Goal: Task Accomplishment & Management: Complete application form

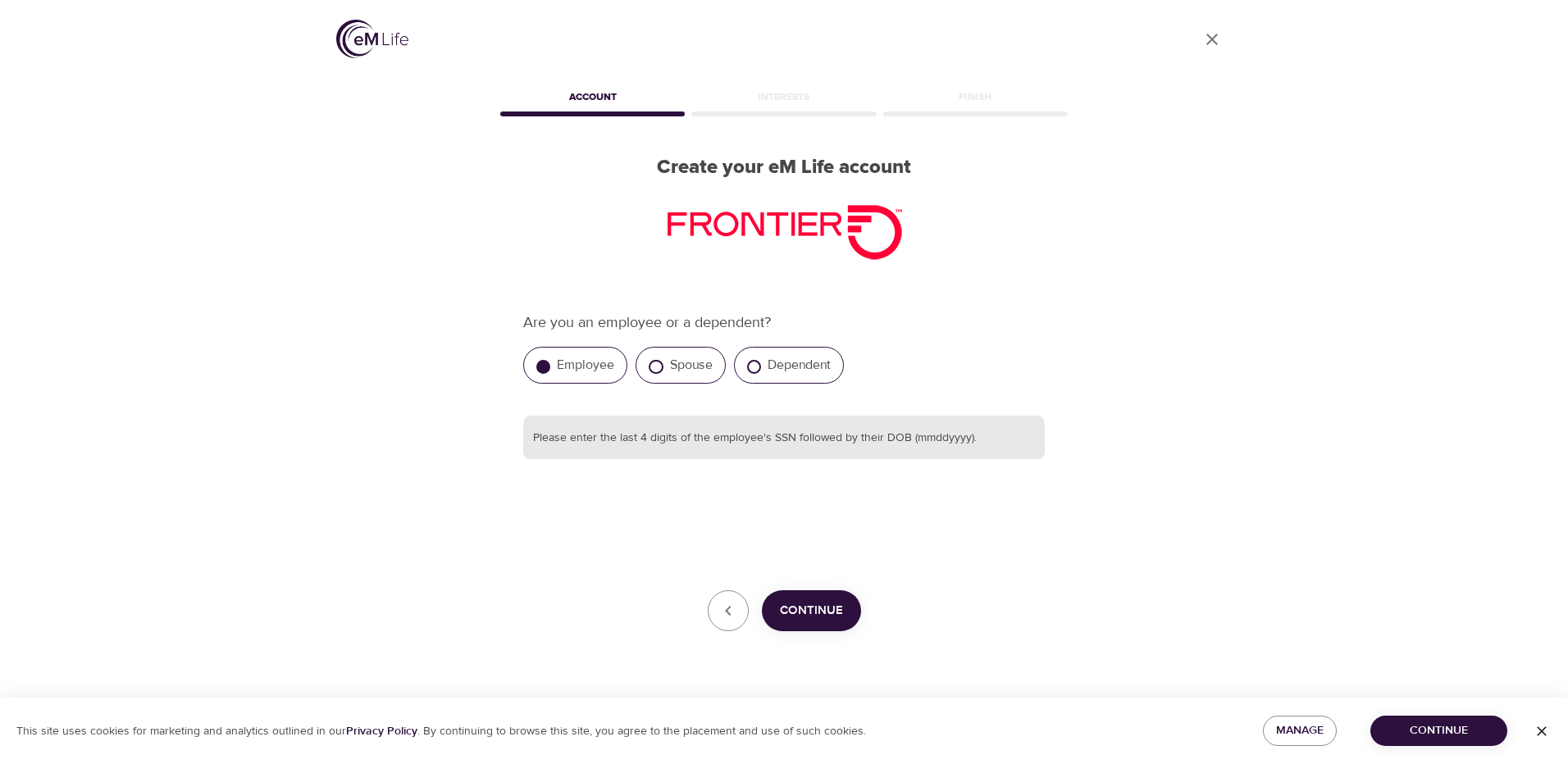
click at [906, 435] on input "text" at bounding box center [784, 437] width 522 height 44
type input "000101111972"
click at [798, 610] on span "Continue" at bounding box center [811, 611] width 63 height 22
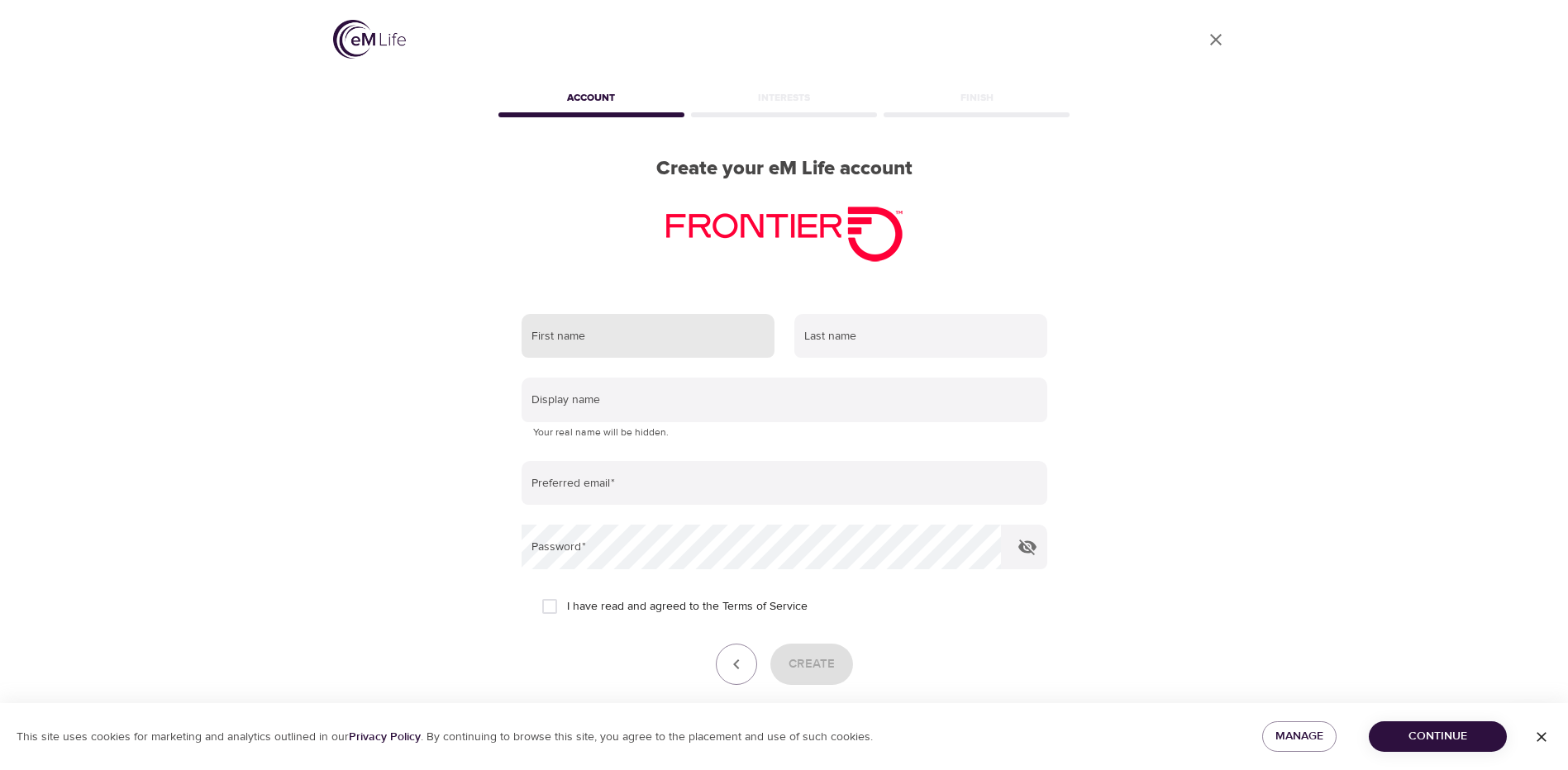
click at [669, 338] on input "text" at bounding box center [647, 336] width 253 height 45
type input "[PERSON_NAME]"
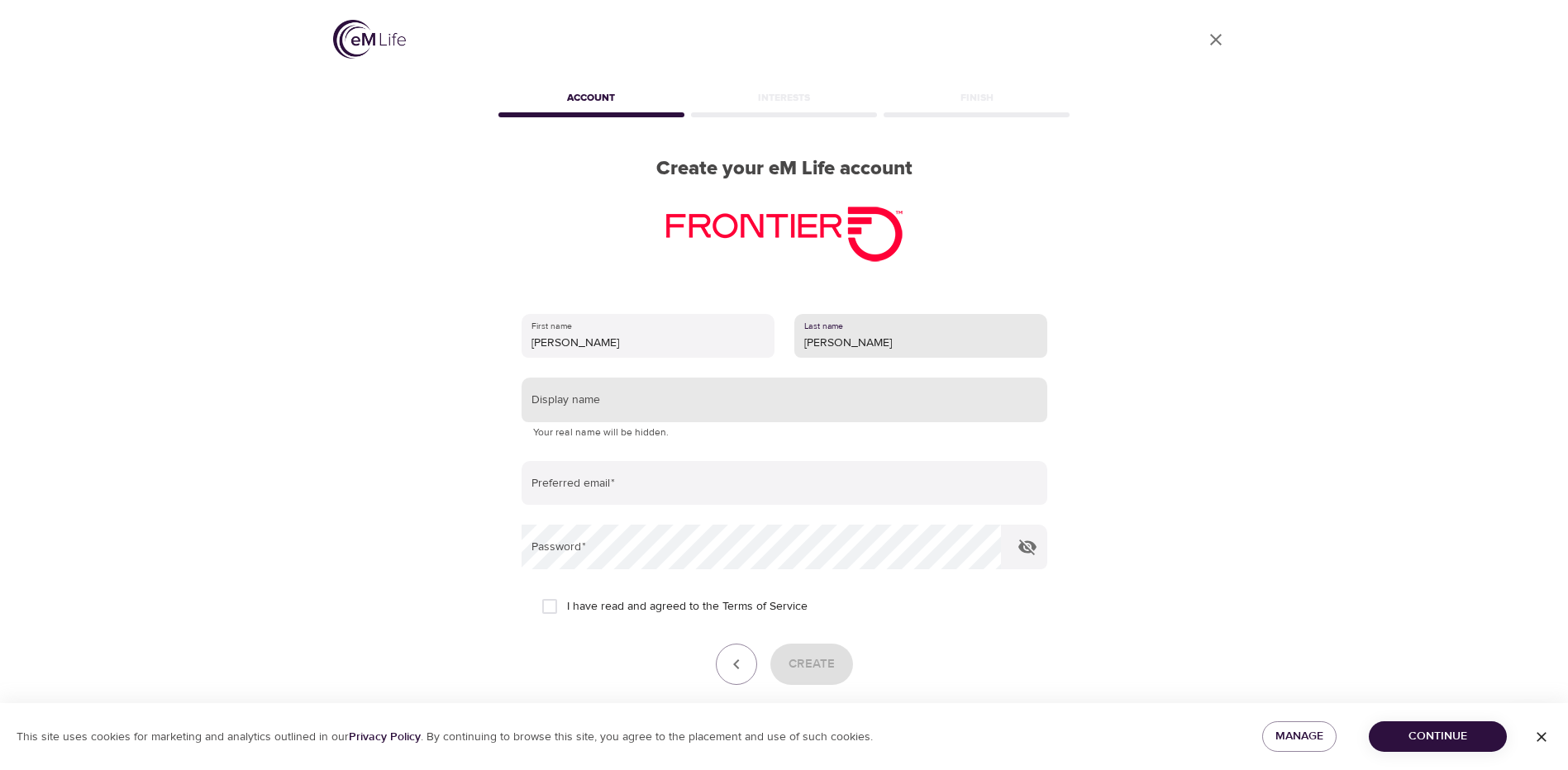
type input "[PERSON_NAME]"
click at [654, 396] on input "text" at bounding box center [784, 399] width 526 height 45
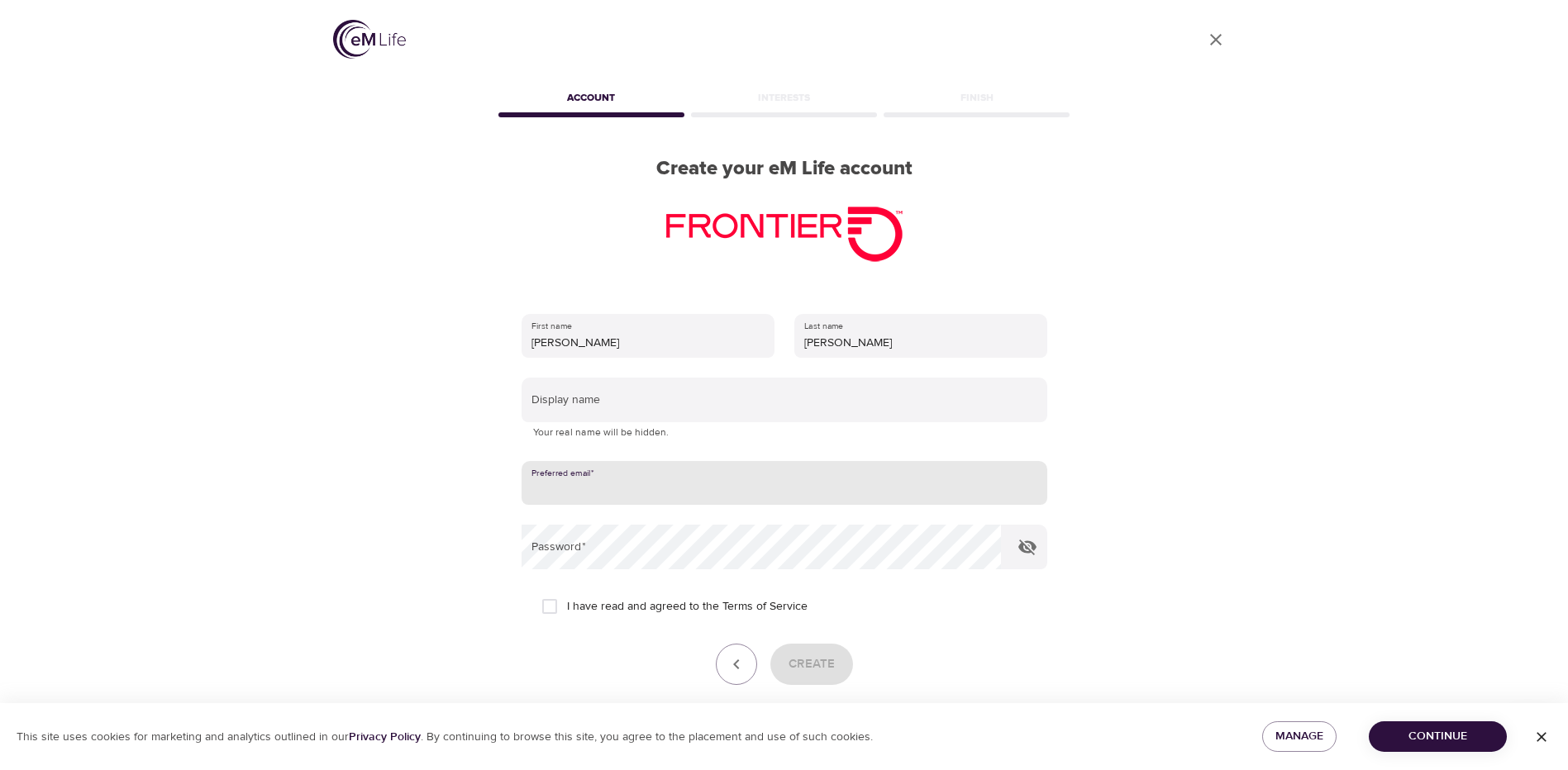
click at [618, 491] on input "email" at bounding box center [784, 483] width 526 height 45
type input "[PERSON_NAME]"
